Goal: Check status: Check status

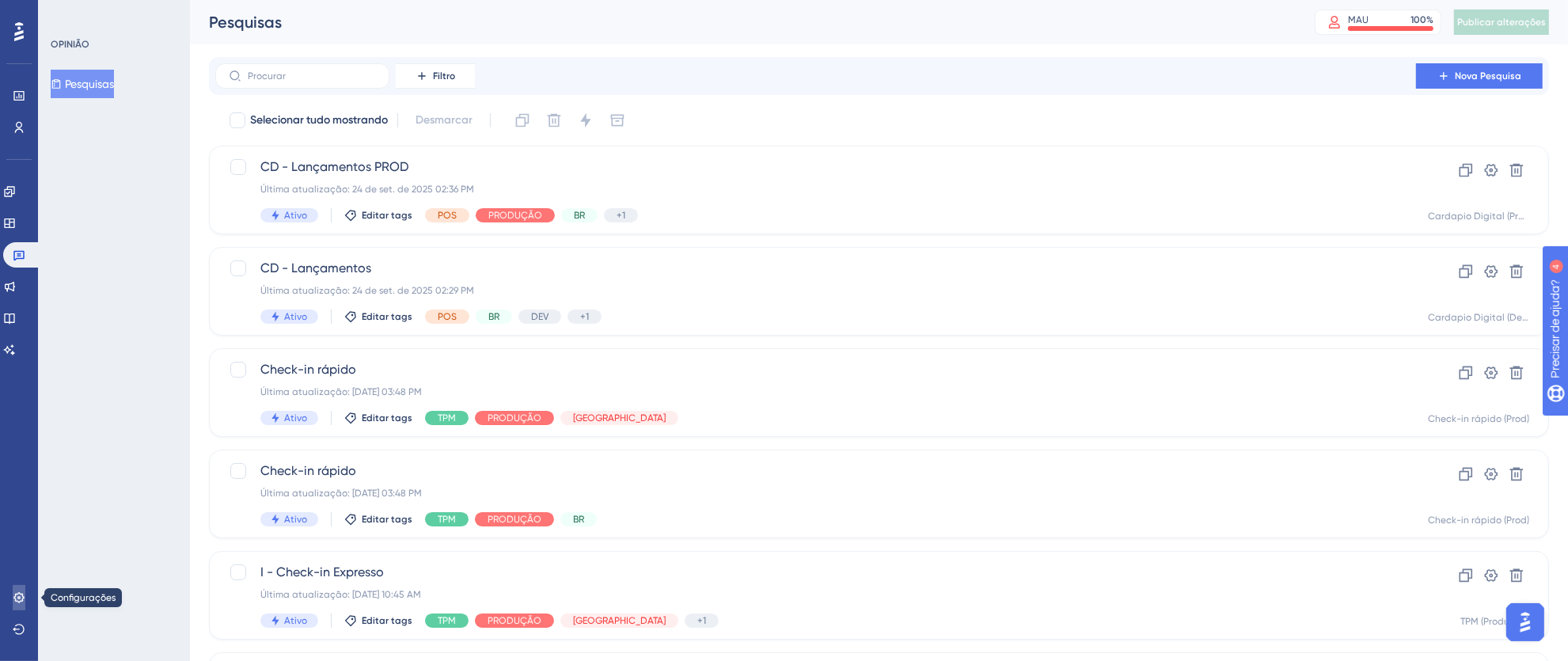
click at [16, 597] on icon at bounding box center [19, 598] width 13 height 13
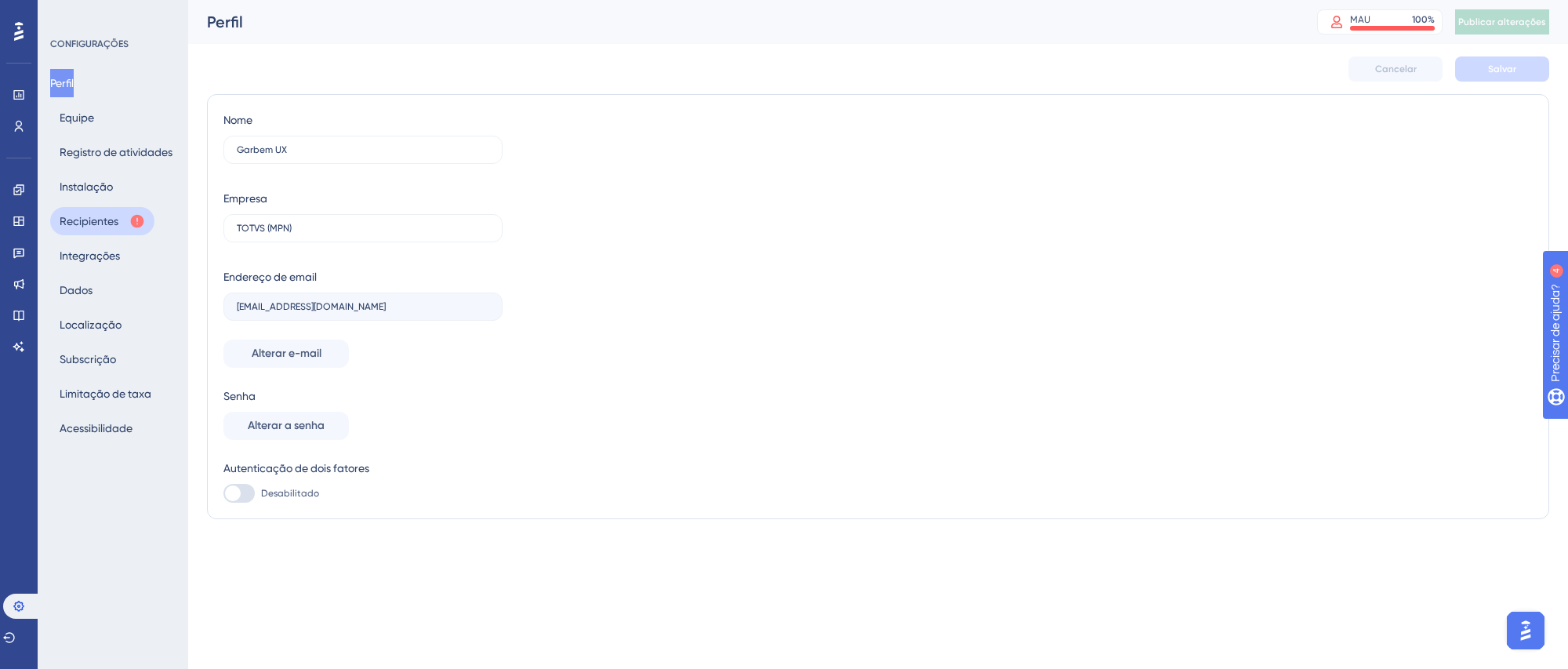
click at [79, 219] on font "Recipientes" at bounding box center [89, 221] width 59 height 13
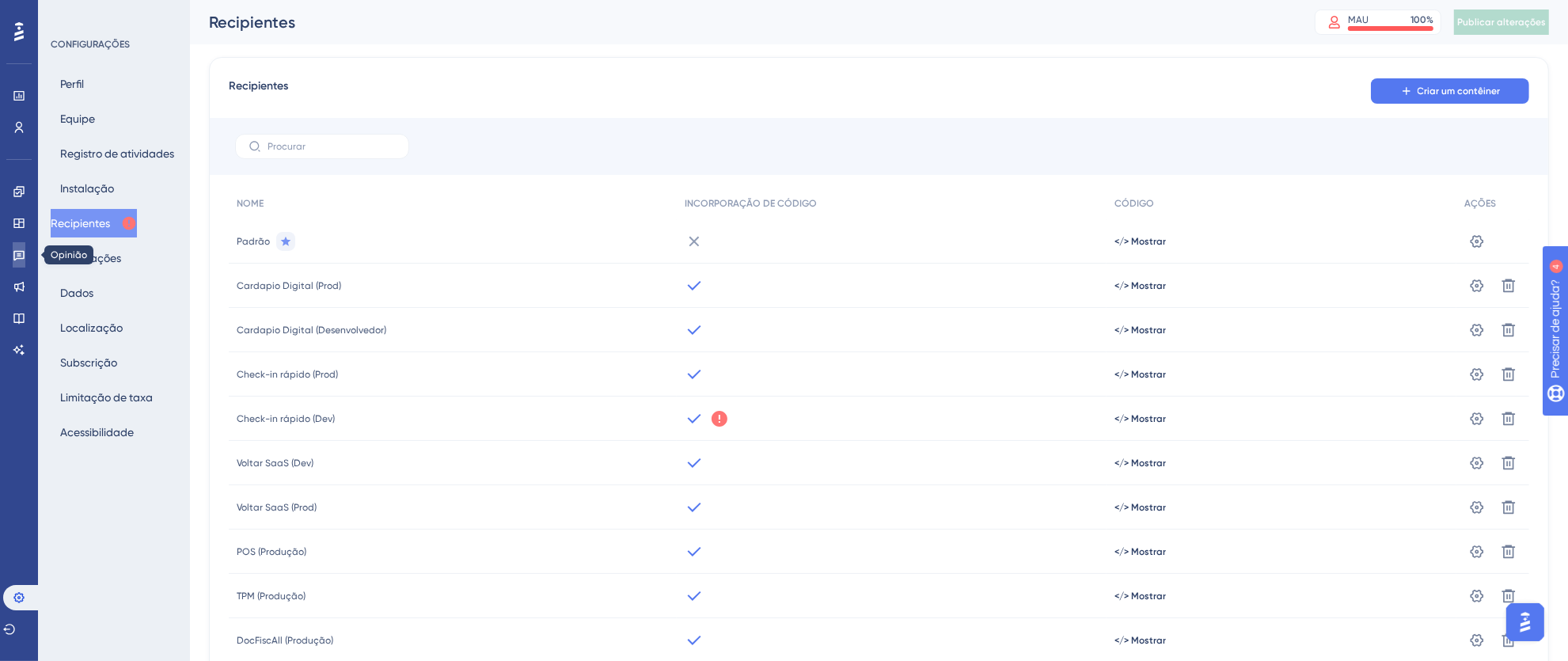
click at [18, 252] on icon at bounding box center [19, 255] width 13 height 13
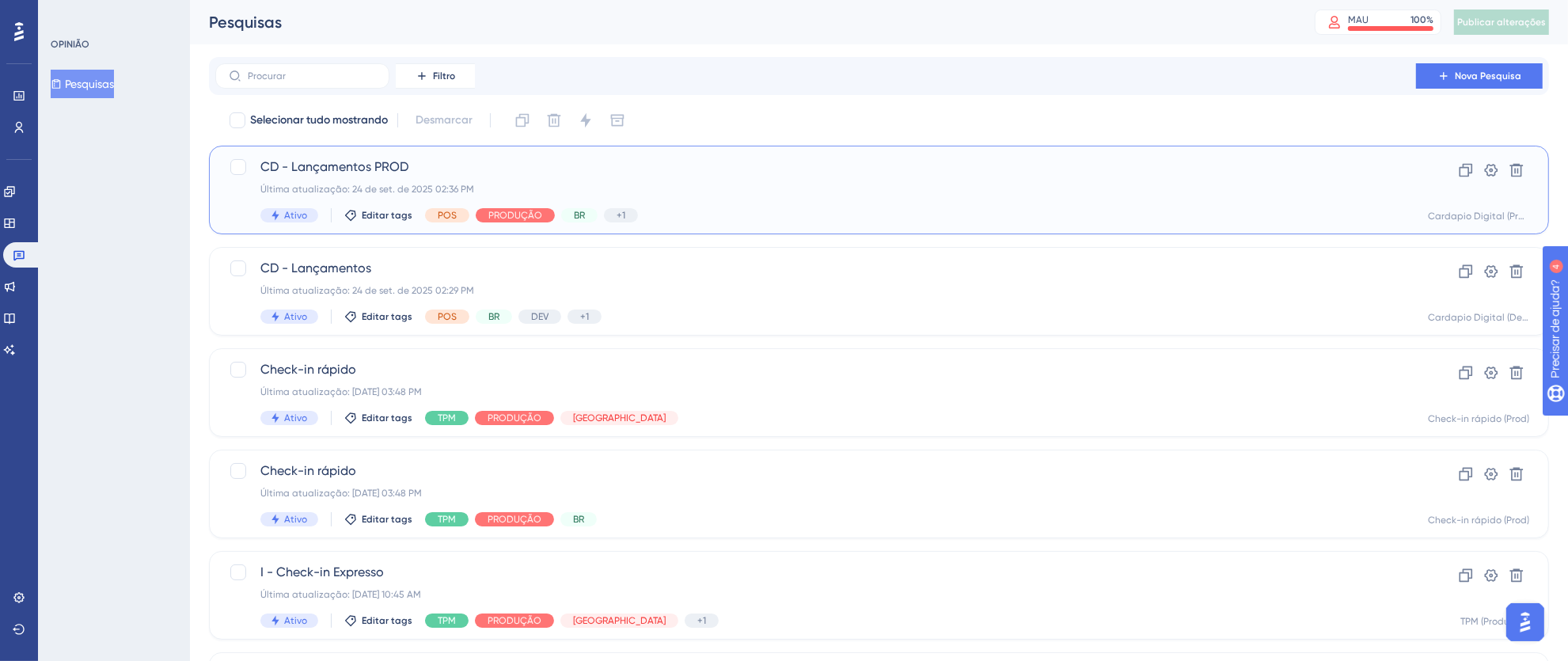
click at [778, 176] on div "CD - Lançamentos PROD Última atualização: 24 de set. de 2025 02:36 PM Ativo Edi…" at bounding box center [815, 189] width 1110 height 65
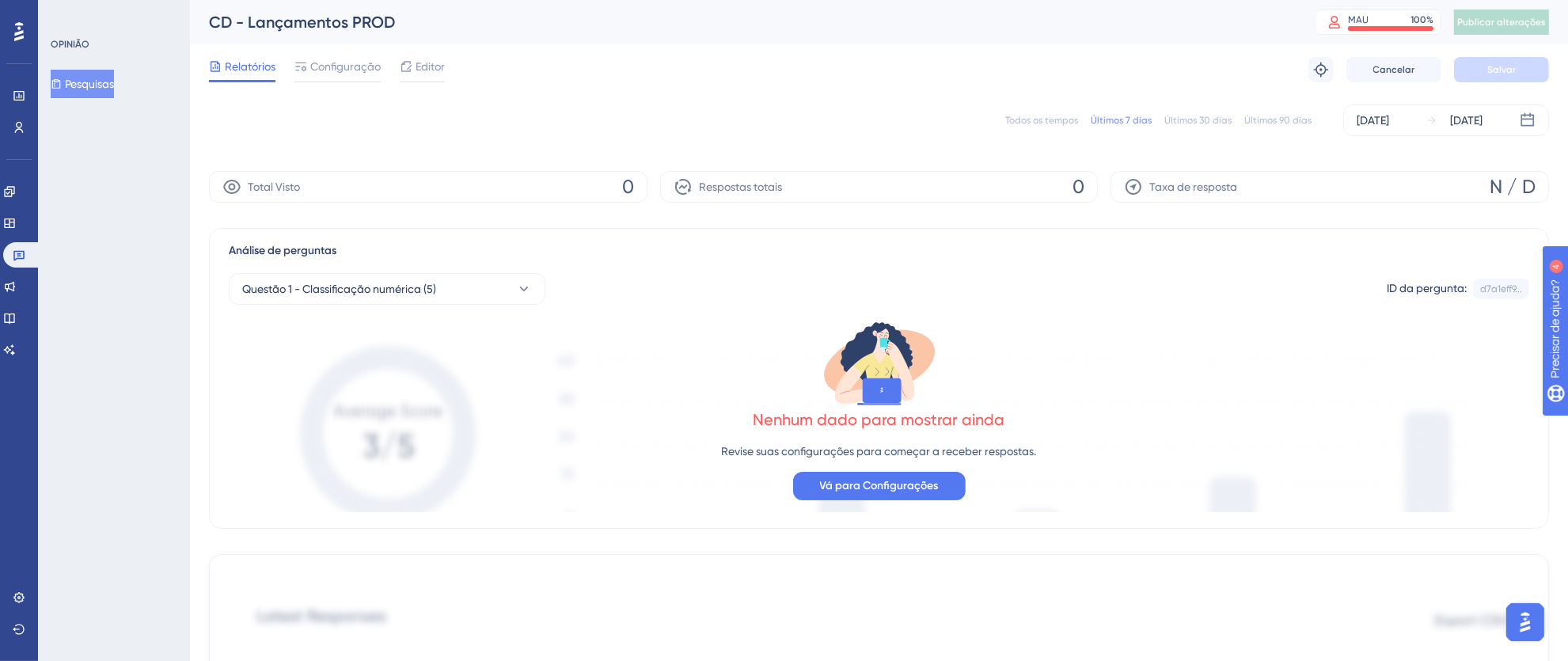
click at [1037, 119] on font "Todos os tempos" at bounding box center [1042, 121] width 73 height 11
click at [25, 261] on link at bounding box center [22, 255] width 38 height 26
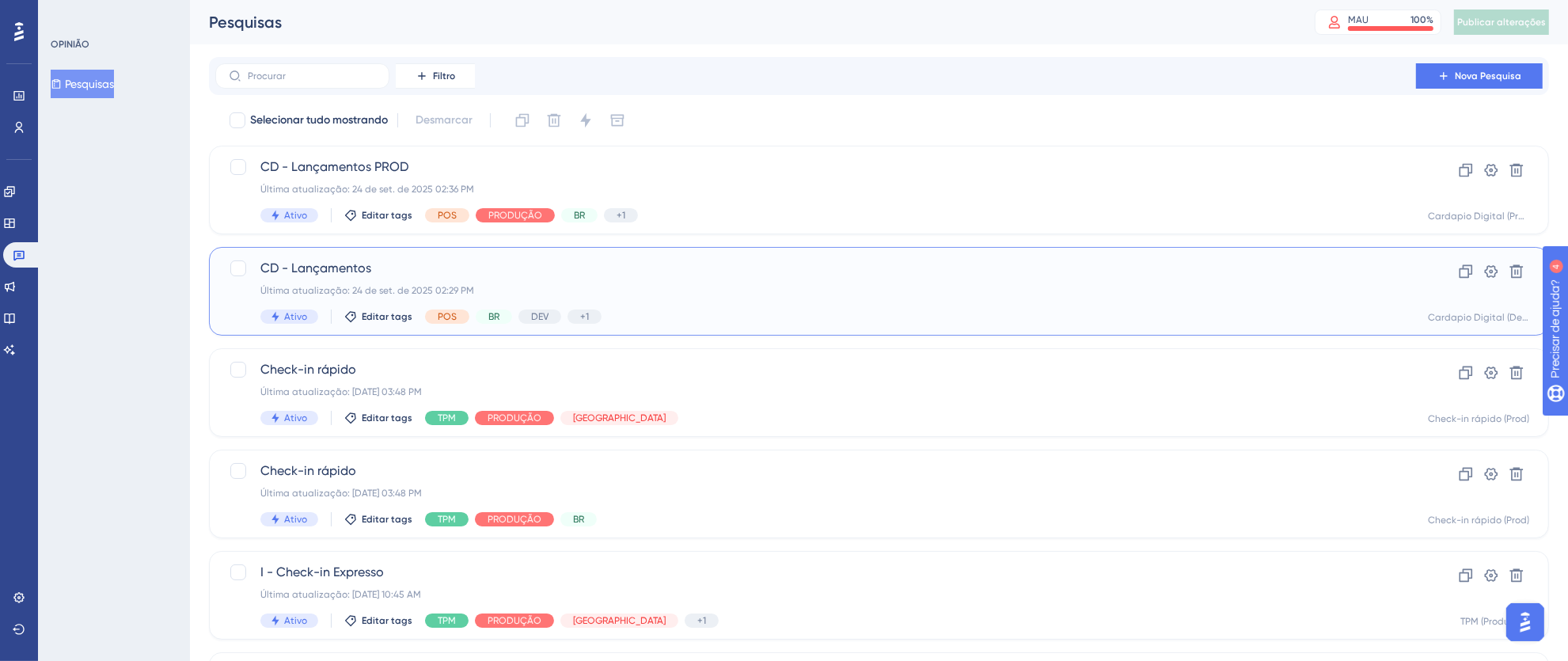
click at [737, 316] on div "Ativo Editar tags POS BR DEV +1 Cardápio Digital" at bounding box center [815, 317] width 1110 height 15
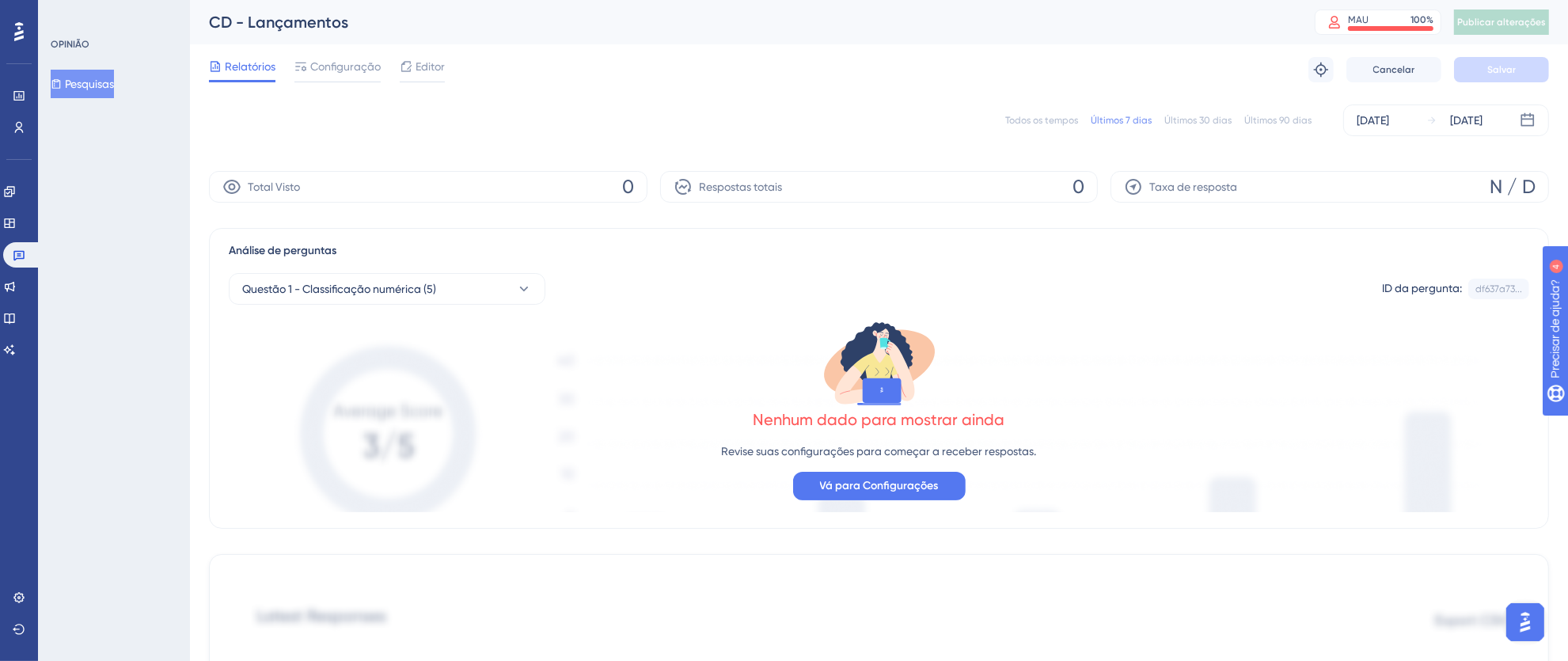
click at [1060, 123] on font "Todos os tempos" at bounding box center [1042, 121] width 73 height 11
click at [21, 253] on icon at bounding box center [19, 255] width 13 height 13
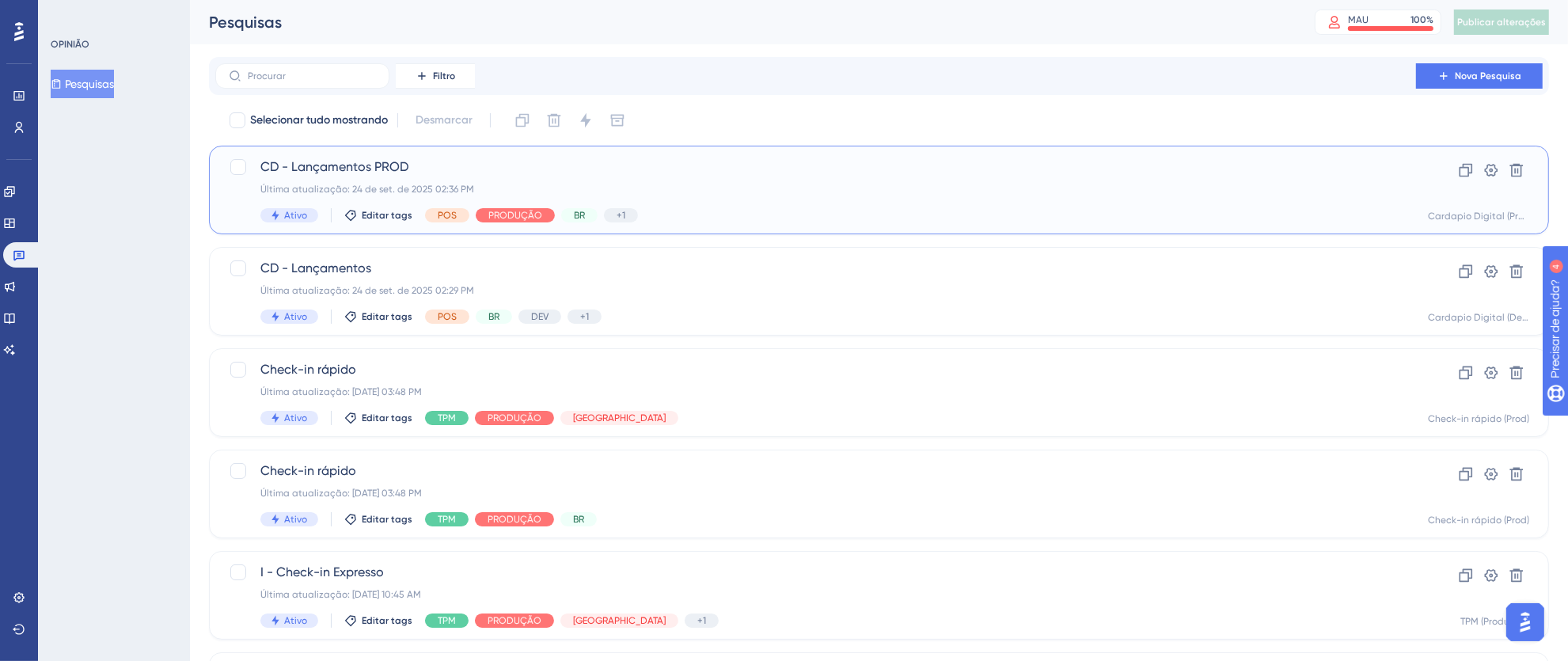
click at [683, 196] on div "CD - Lançamentos PROD Última atualização: 24 de set. de 2025 02:36 PM Ativo Edi…" at bounding box center [815, 189] width 1110 height 65
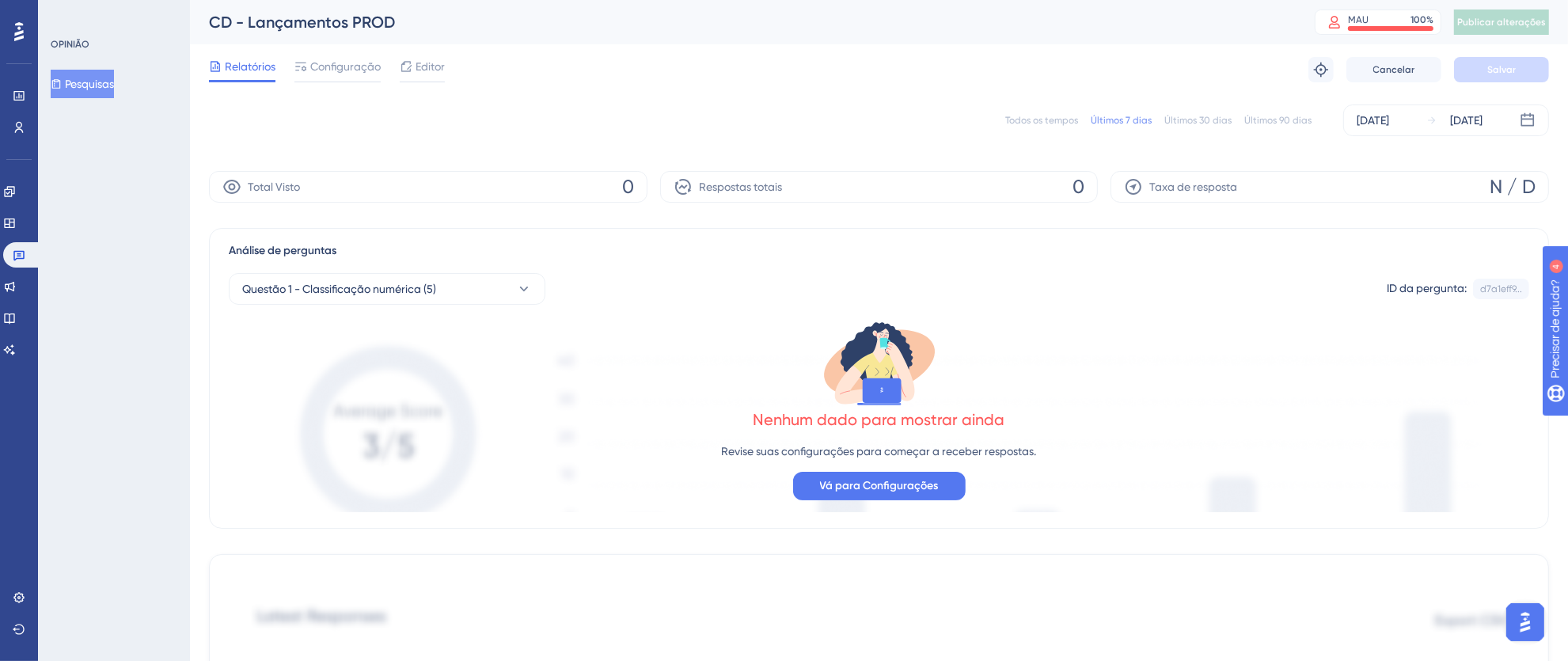
click at [1039, 116] on font "Todos os tempos" at bounding box center [1042, 121] width 73 height 11
click at [19, 253] on icon at bounding box center [19, 256] width 11 height 10
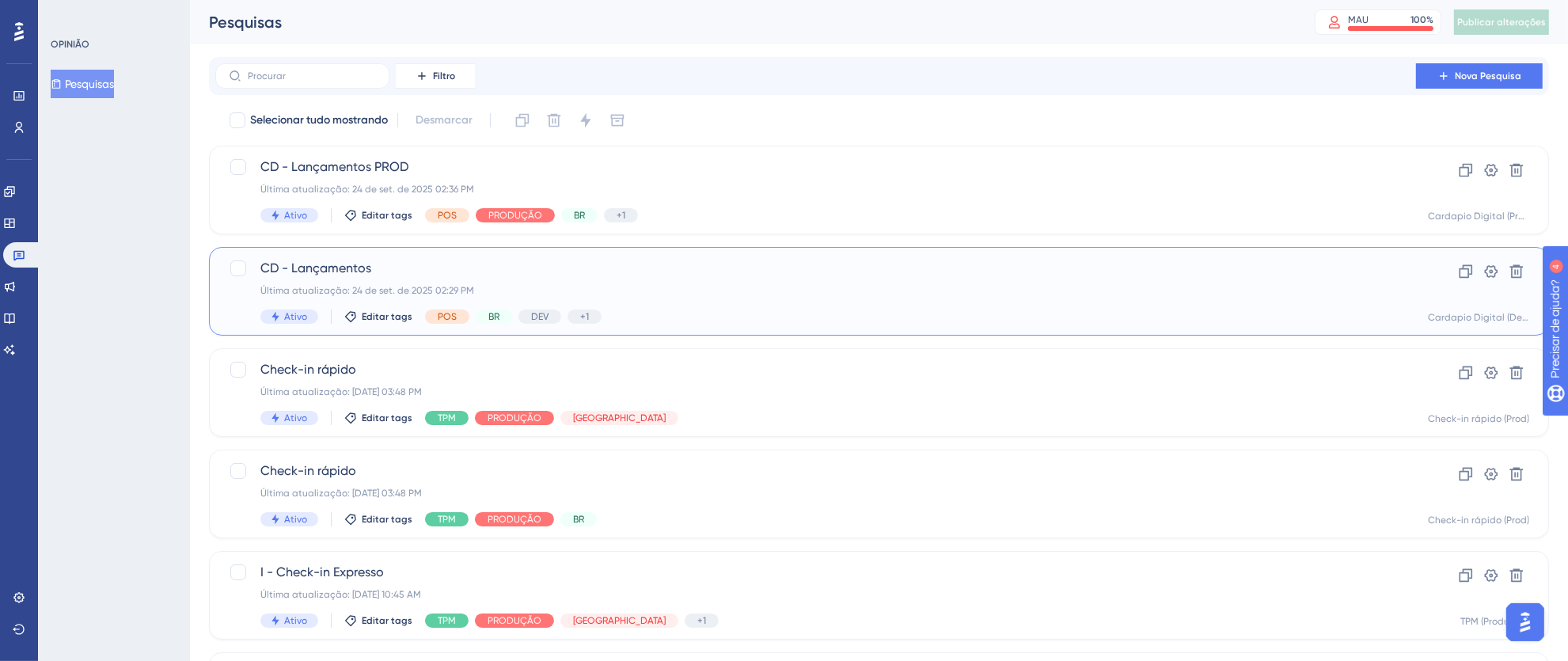
click at [706, 286] on div "Última atualização: 24 de set. de 2025 02:29 PM" at bounding box center [815, 291] width 1110 height 13
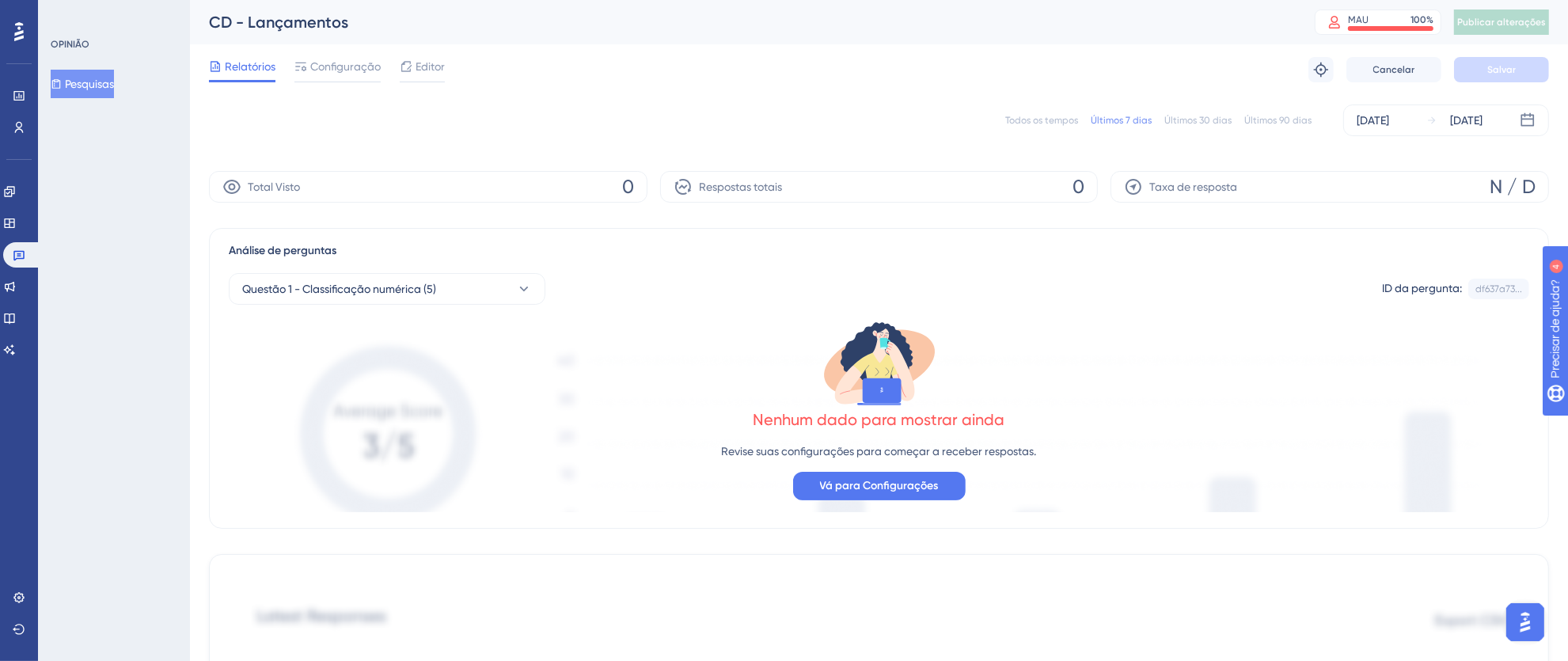
click at [1033, 119] on font "Todos os tempos" at bounding box center [1042, 121] width 73 height 11
click at [18, 34] on icon at bounding box center [19, 31] width 9 height 19
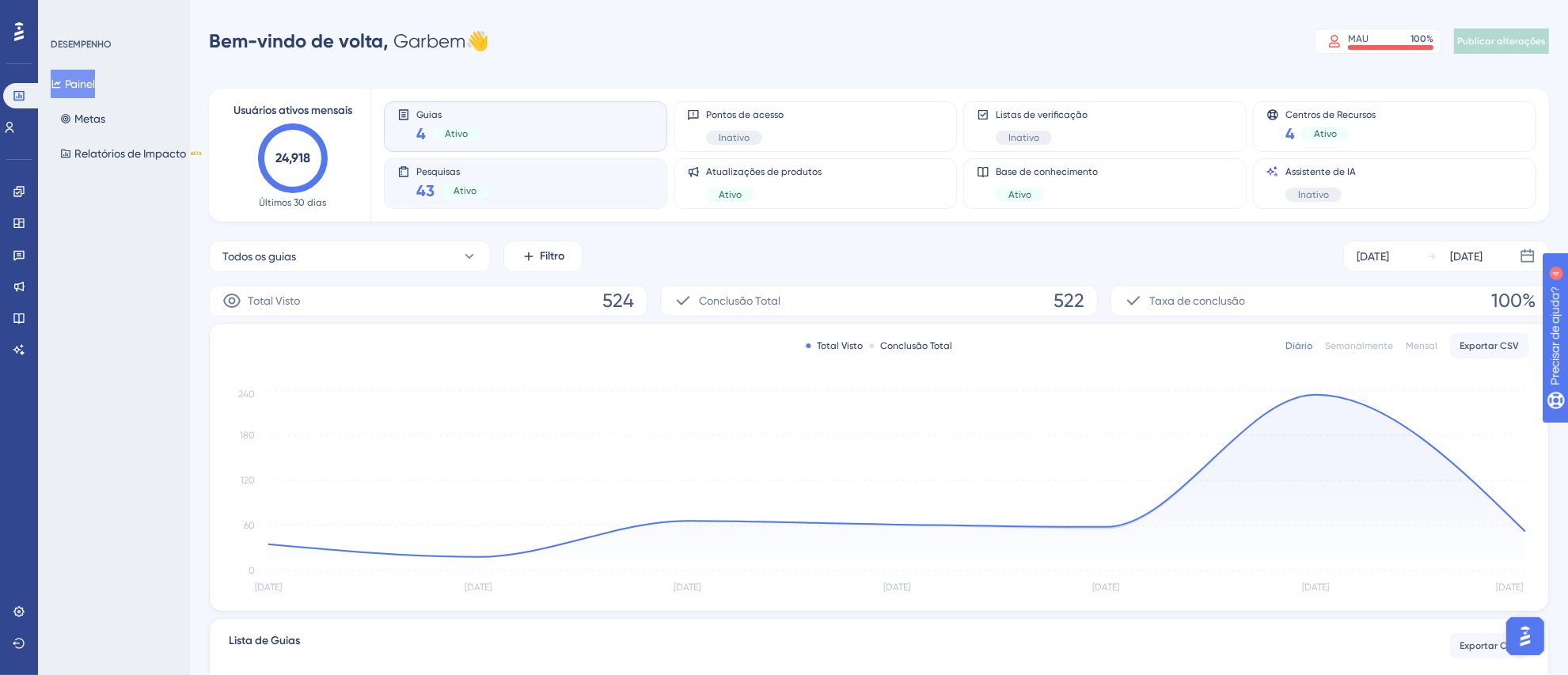
click at [451, 196] on div "Ativo" at bounding box center [464, 191] width 48 height 15
